Goal: Task Accomplishment & Management: Use online tool/utility

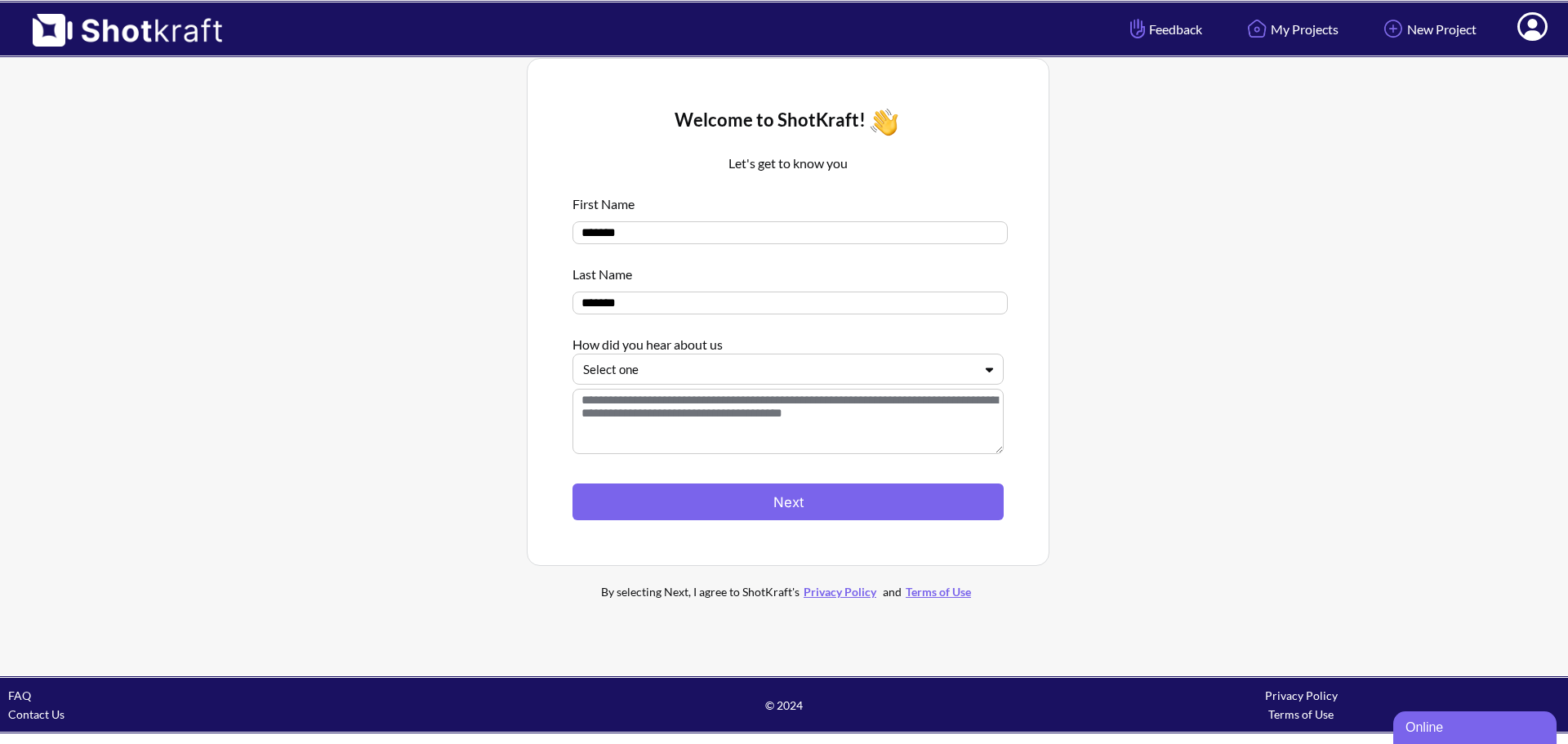
click at [766, 379] on div at bounding box center [779, 369] width 391 height 19
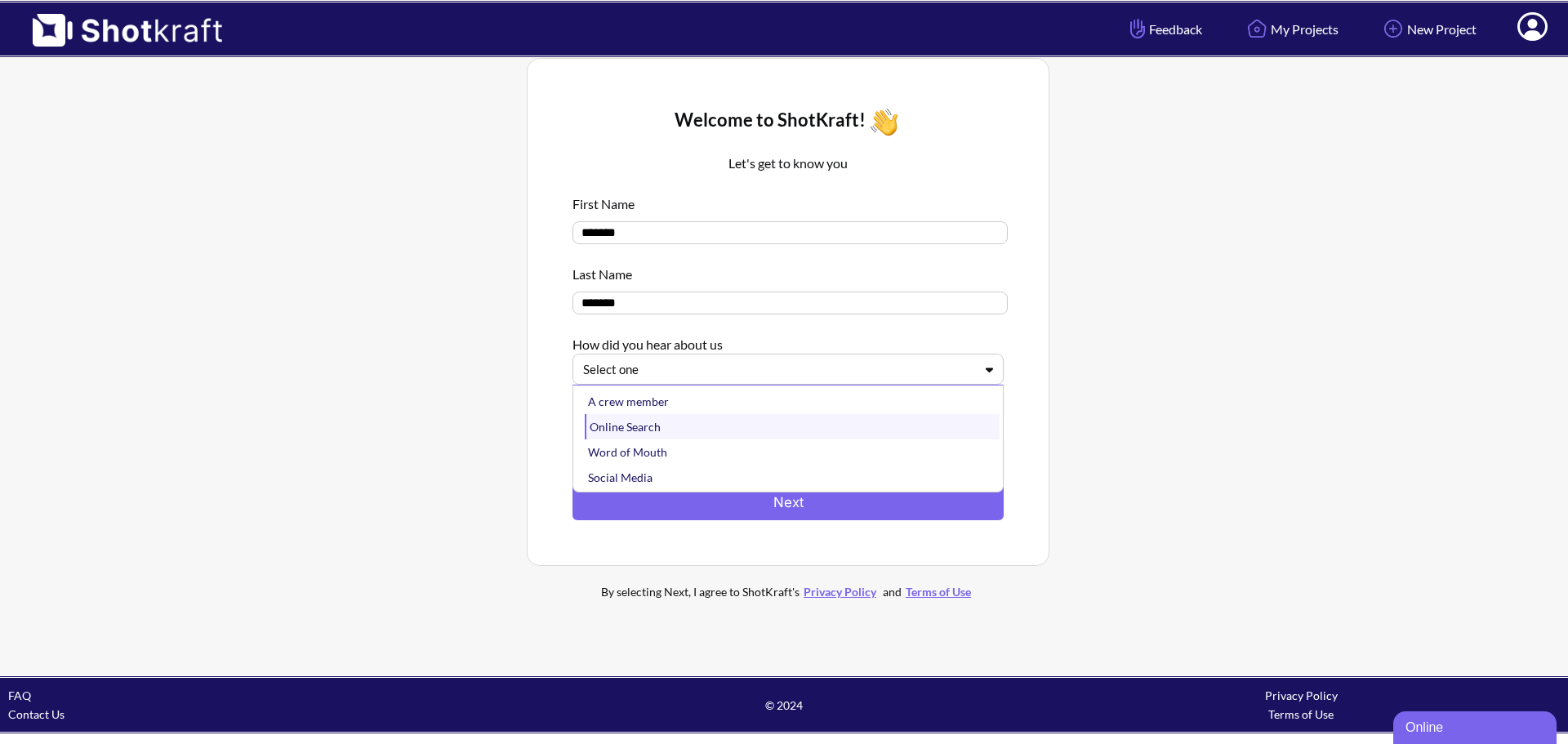
click at [762, 425] on div "Online Search" at bounding box center [792, 427] width 415 height 25
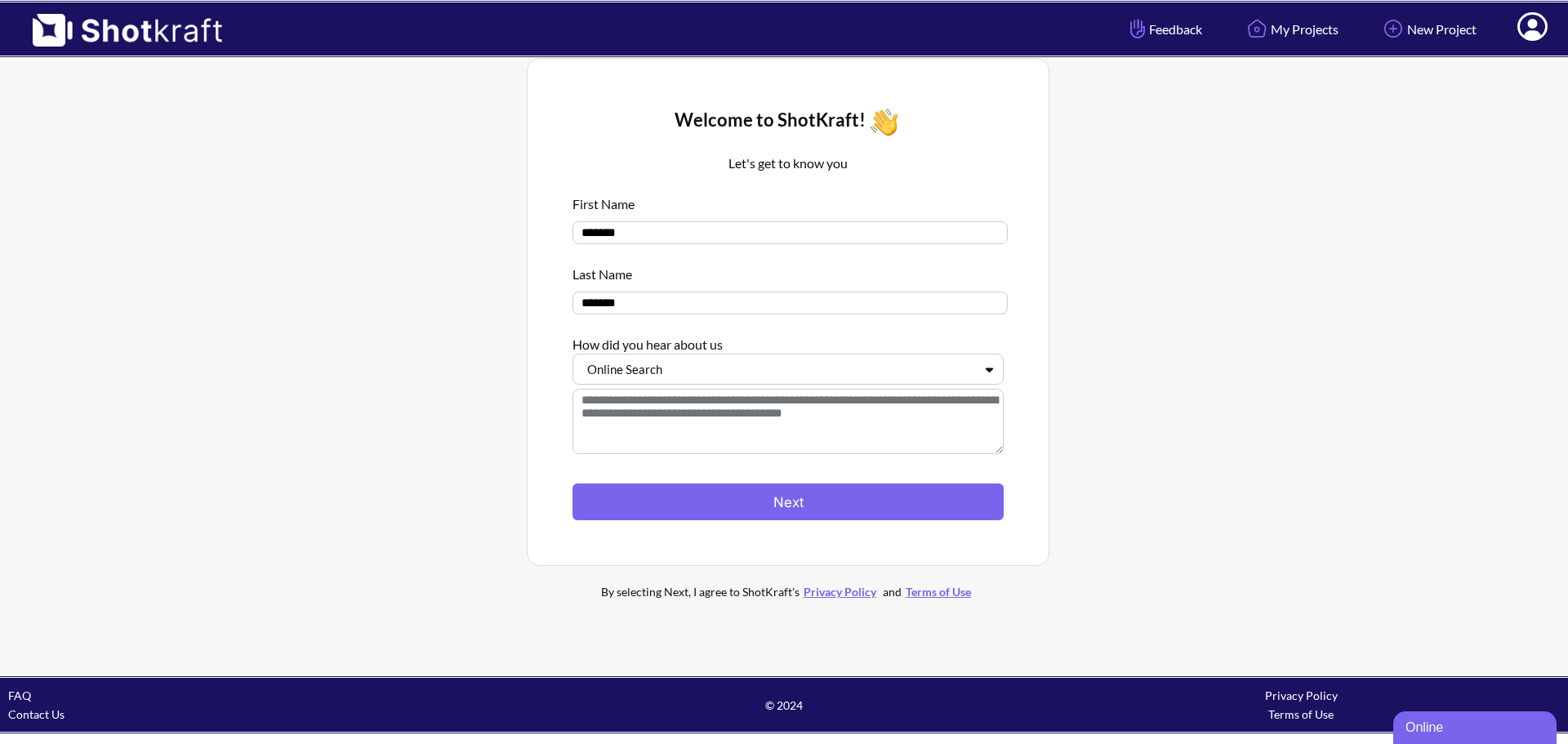
click at [766, 425] on textarea at bounding box center [788, 422] width 431 height 66
type textarea "*"
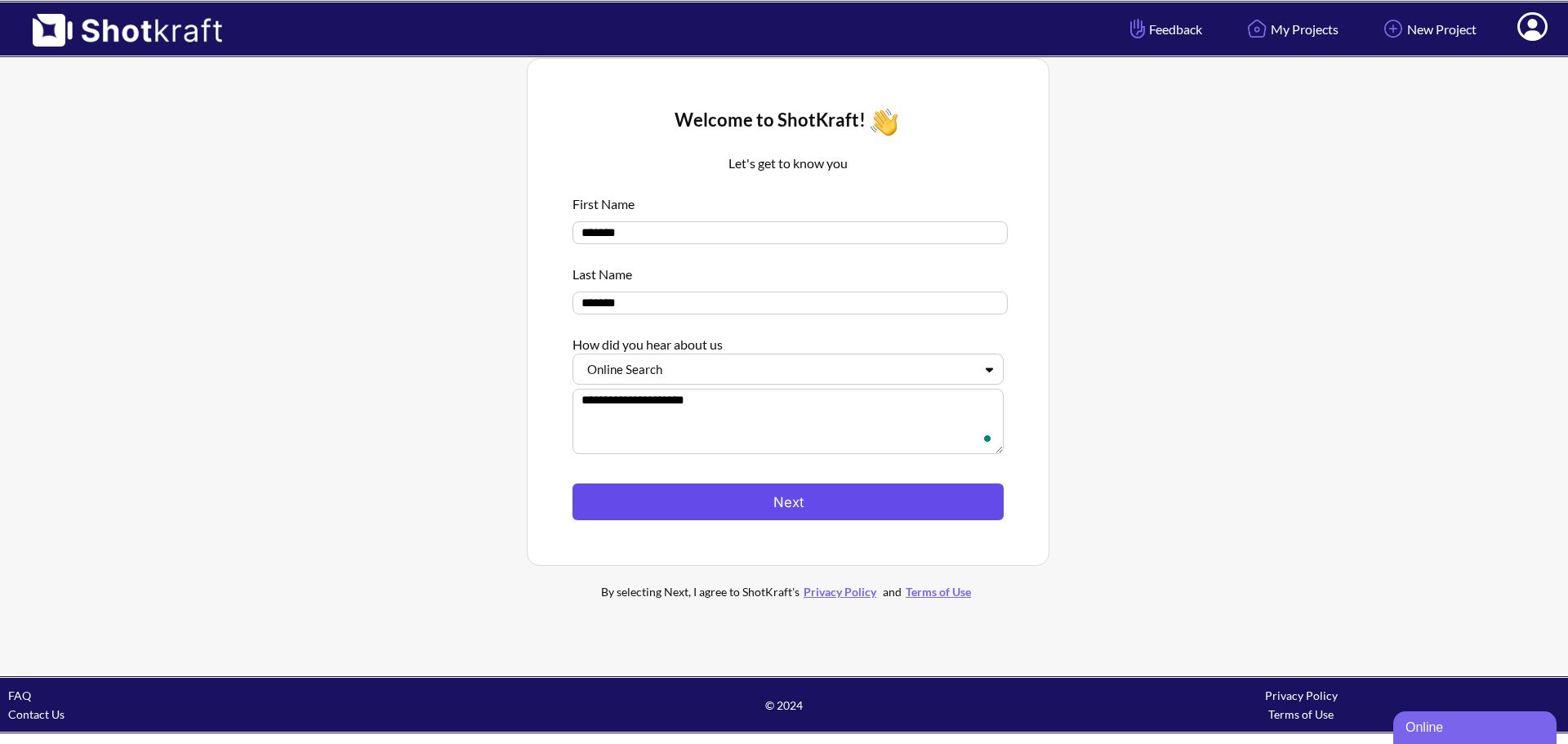
type textarea "**********"
click at [769, 510] on button "Next" at bounding box center [788, 502] width 431 height 37
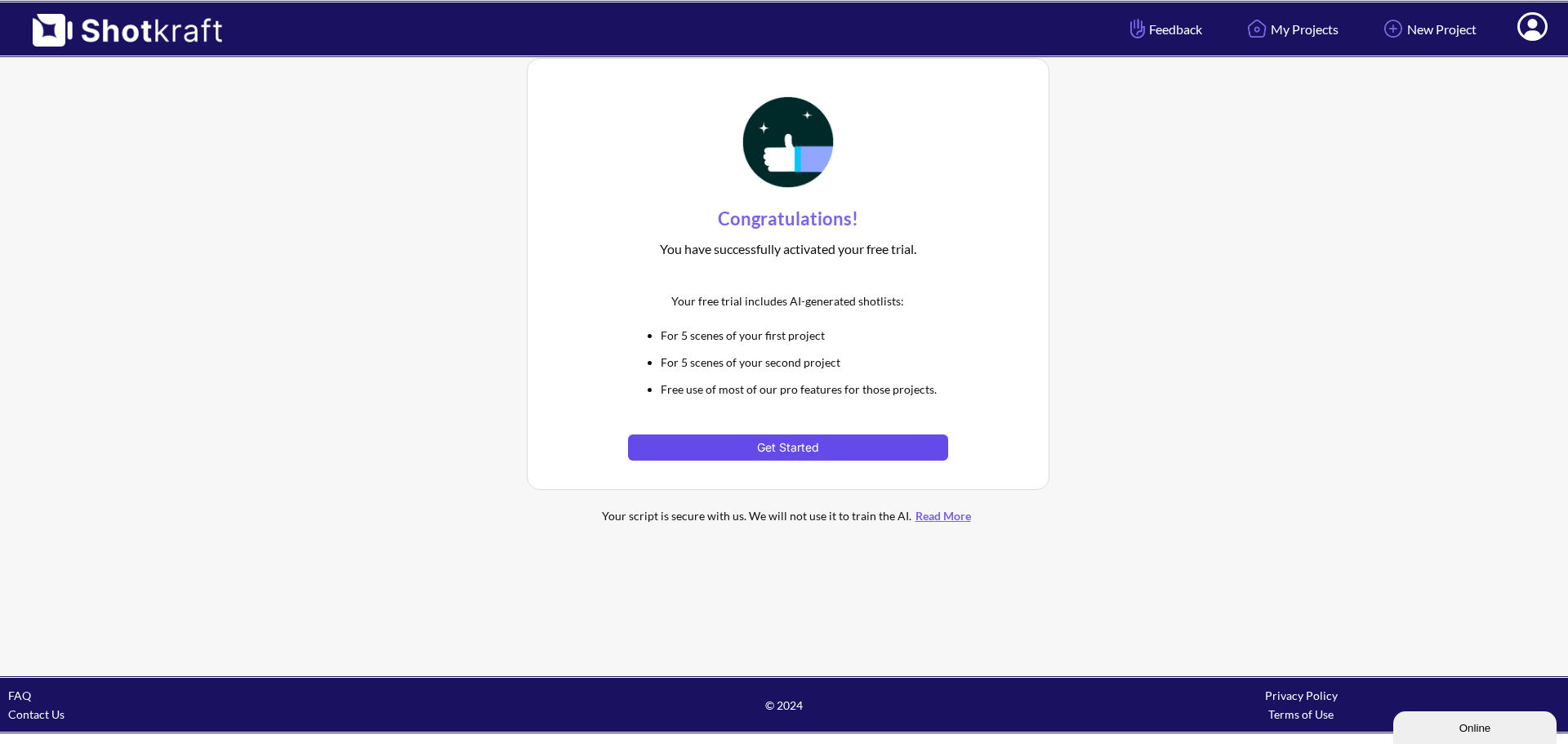
click at [793, 451] on button "Get Started" at bounding box center [787, 447] width 319 height 26
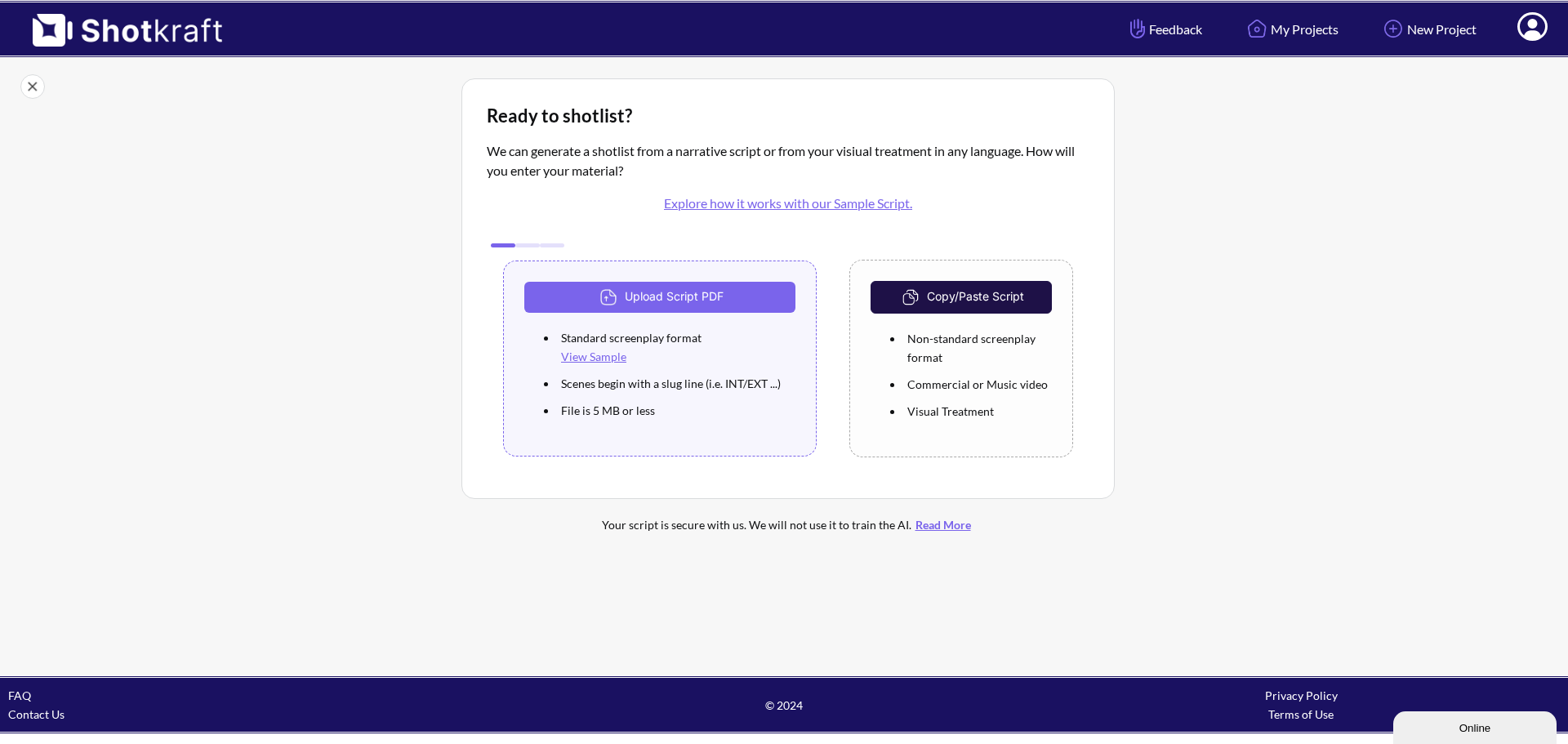
click at [994, 297] on button "Copy/Paste Script" at bounding box center [960, 297] width 181 height 33
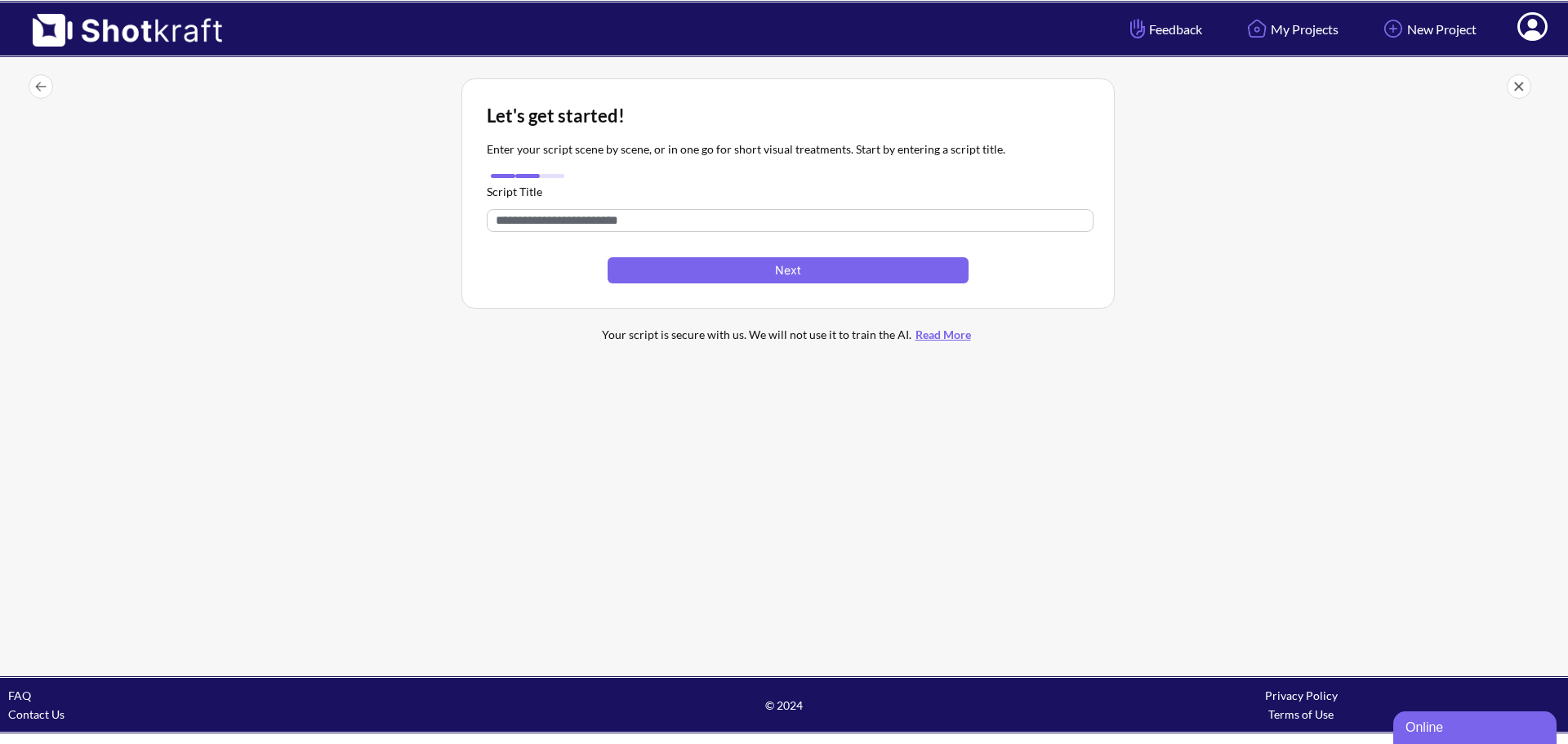
click at [626, 226] on input "text" at bounding box center [789, 220] width 607 height 23
paste input "**********"
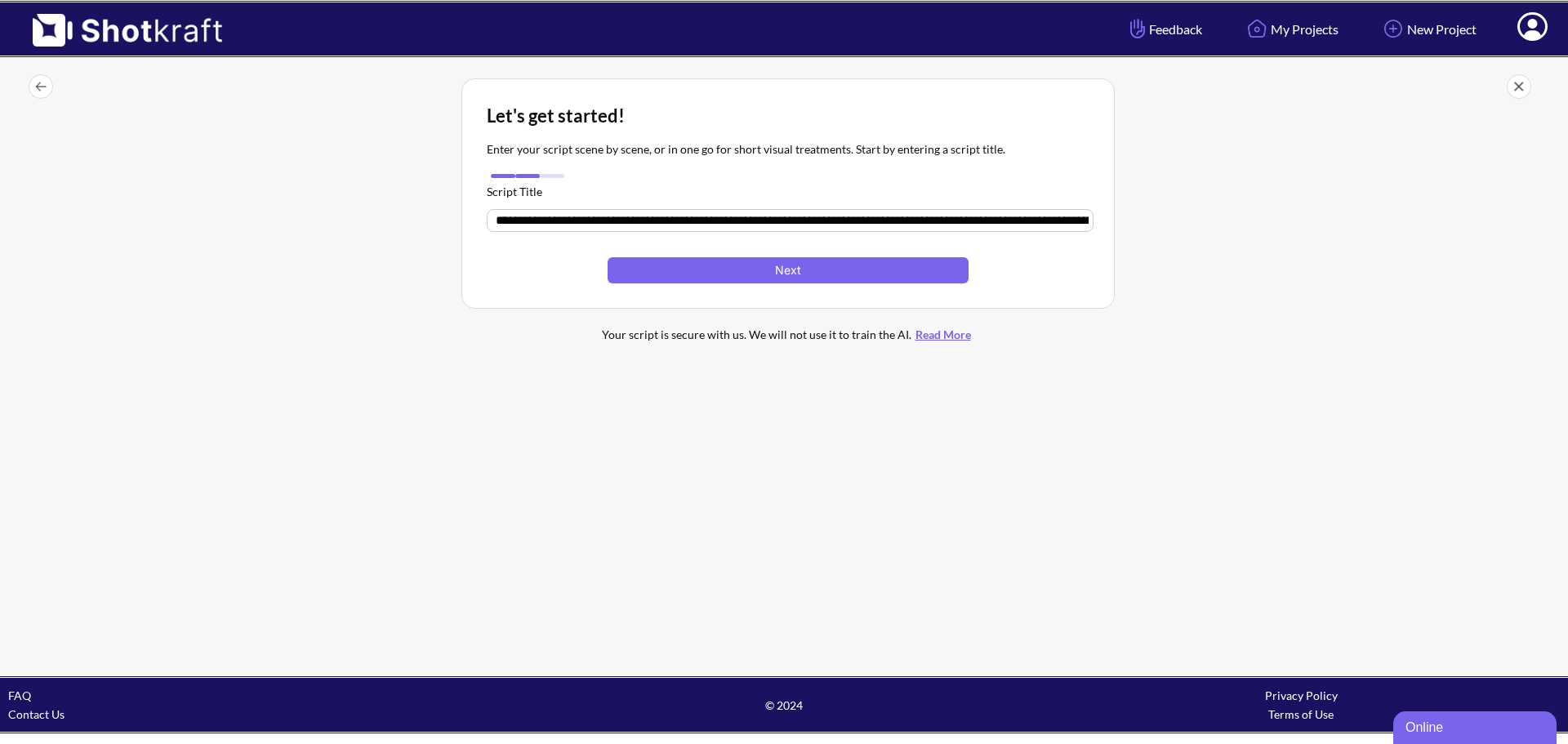
scroll to position [0, 4978]
click at [773, 275] on button "Next" at bounding box center [788, 272] width 361 height 26
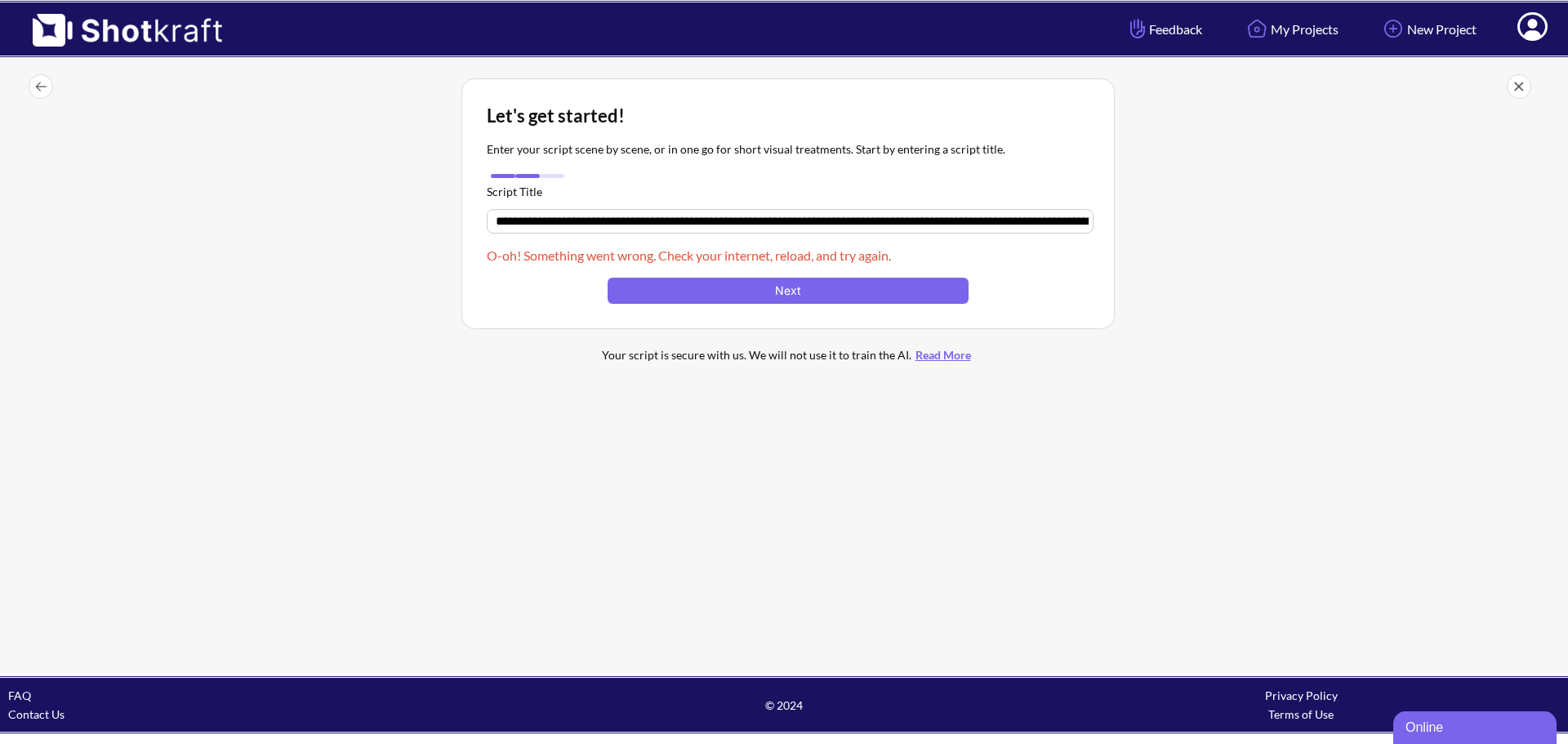
drag, startPoint x: 944, startPoint y: 224, endPoint x: 358, endPoint y: 242, distance: 586.3
click at [358, 242] on div "Let's get started! Enter your script scene by scene, or in one go for short vis…" at bounding box center [788, 229] width 1544 height 318
type input "**********"
click at [45, 83] on img at bounding box center [40, 86] width 24 height 24
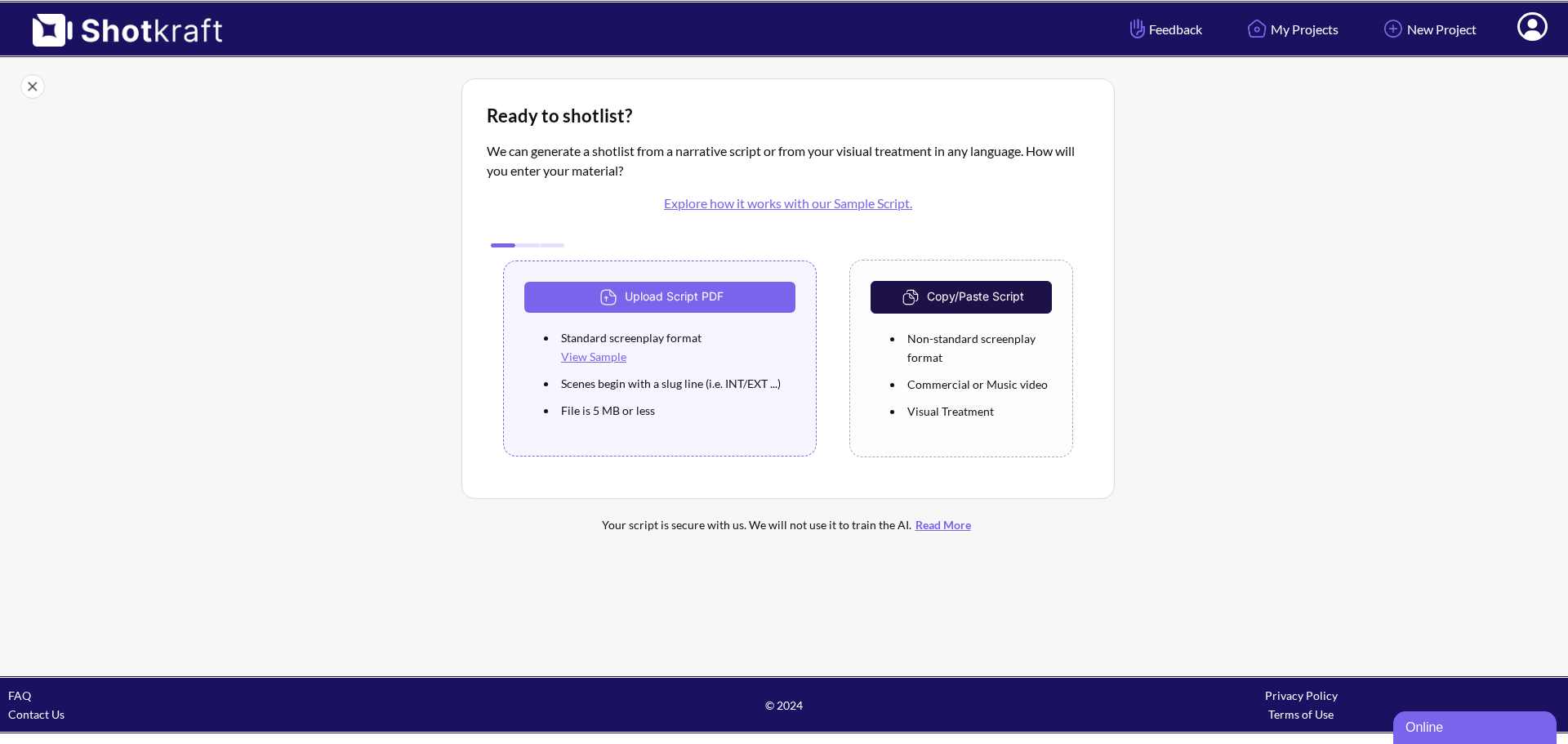
click at [596, 359] on link "View Sample" at bounding box center [594, 356] width 66 height 13
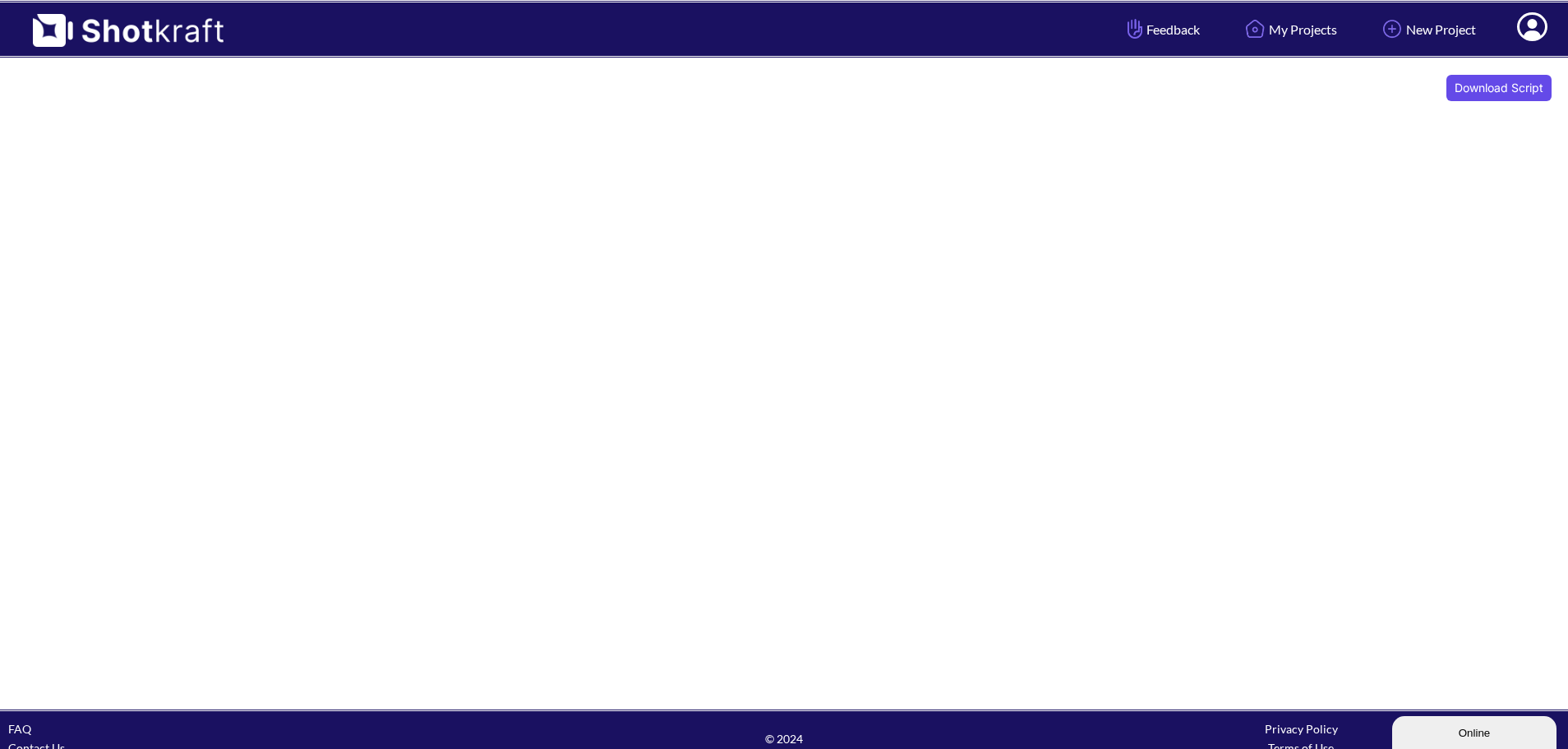
click at [1495, 93] on button "Download Script" at bounding box center [1499, 87] width 105 height 26
